Goal: Navigation & Orientation: Find specific page/section

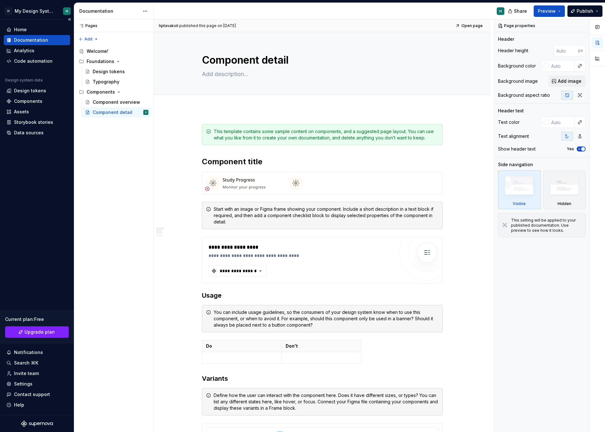
click at [20, 35] on div "Documentation" at bounding box center [37, 40] width 66 height 10
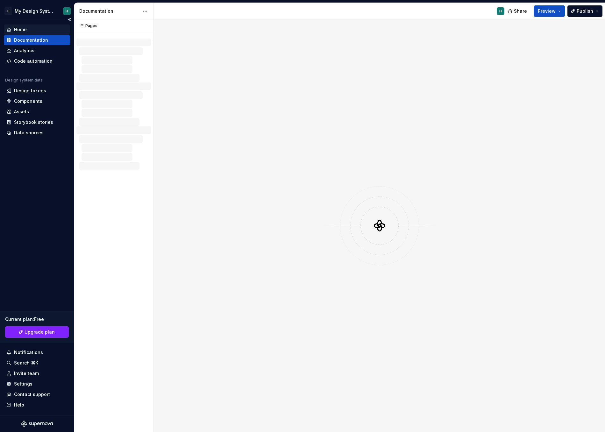
type textarea "*"
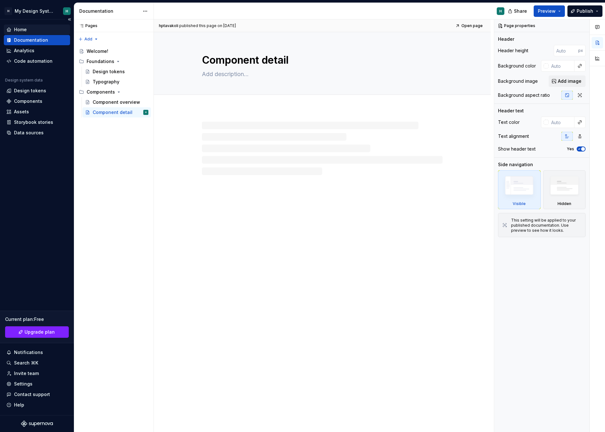
click at [21, 32] on div "Home" at bounding box center [20, 29] width 13 height 6
